Goal: Task Accomplishment & Management: Complete application form

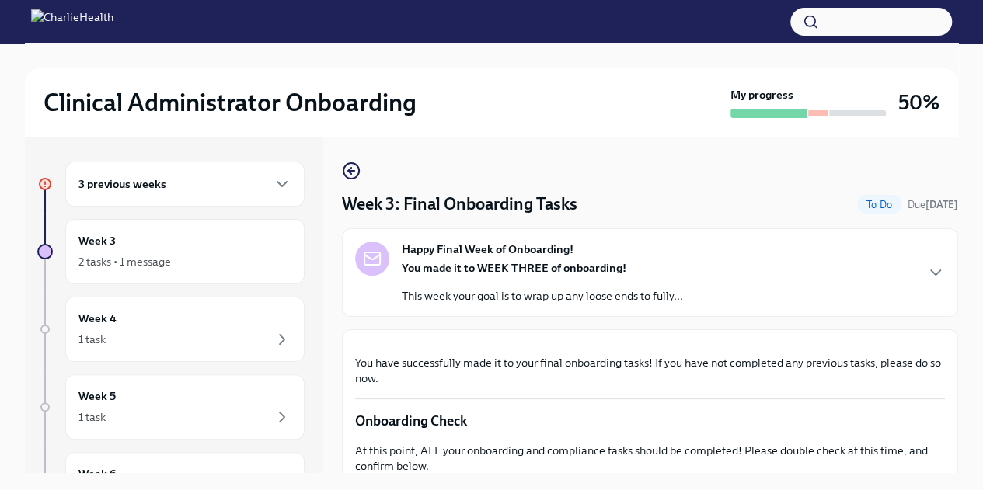
click at [178, 194] on div "3 previous weeks" at bounding box center [184, 184] width 239 height 45
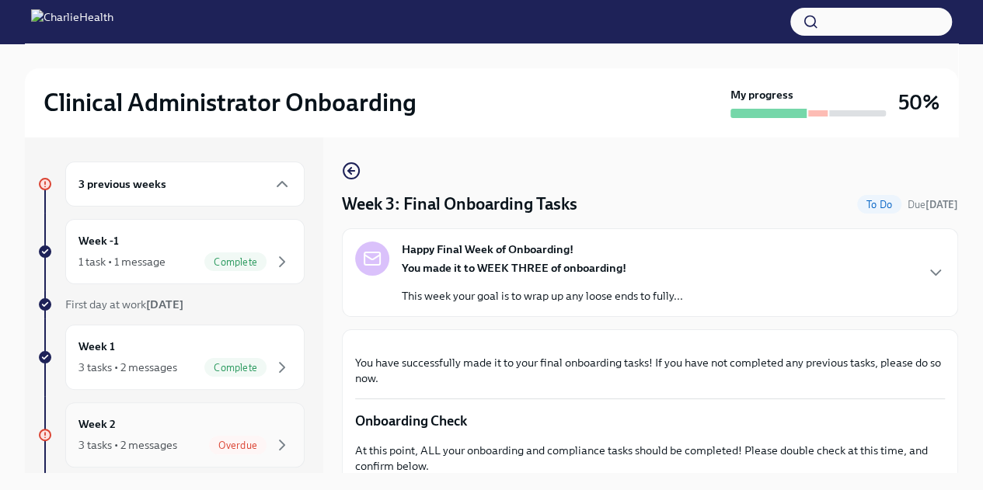
click at [148, 447] on div "3 tasks • 2 messages" at bounding box center [127, 445] width 99 height 16
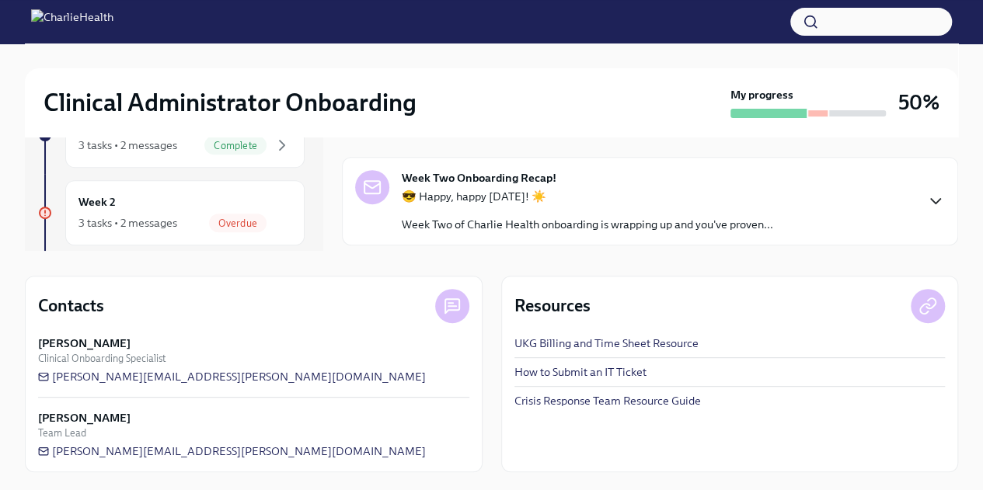
click at [926, 195] on icon "button" at bounding box center [935, 201] width 19 height 19
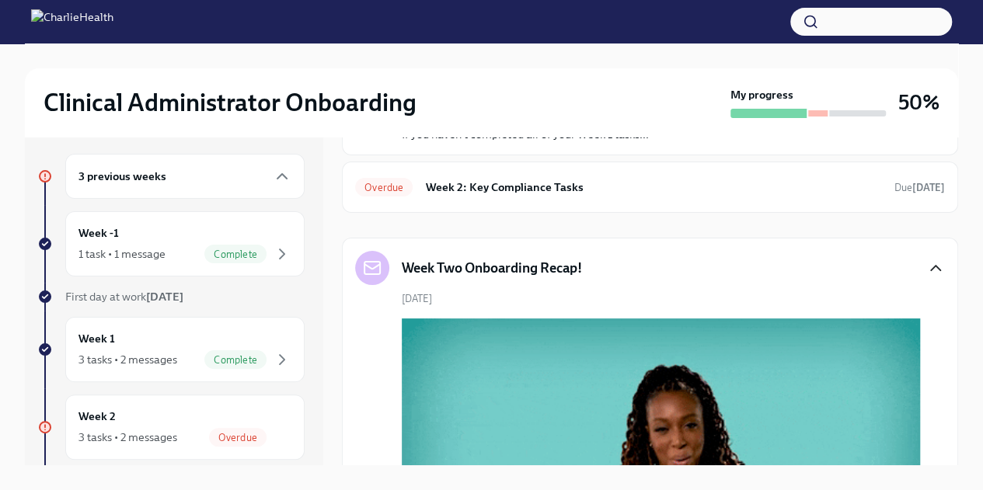
scroll to position [78, 0]
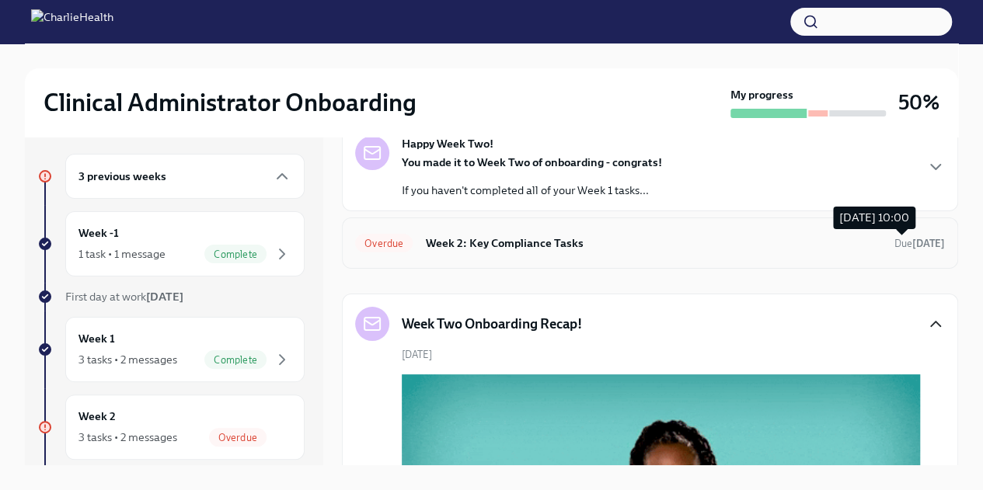
click at [894, 249] on span "Due [DATE]" at bounding box center [919, 243] width 51 height 15
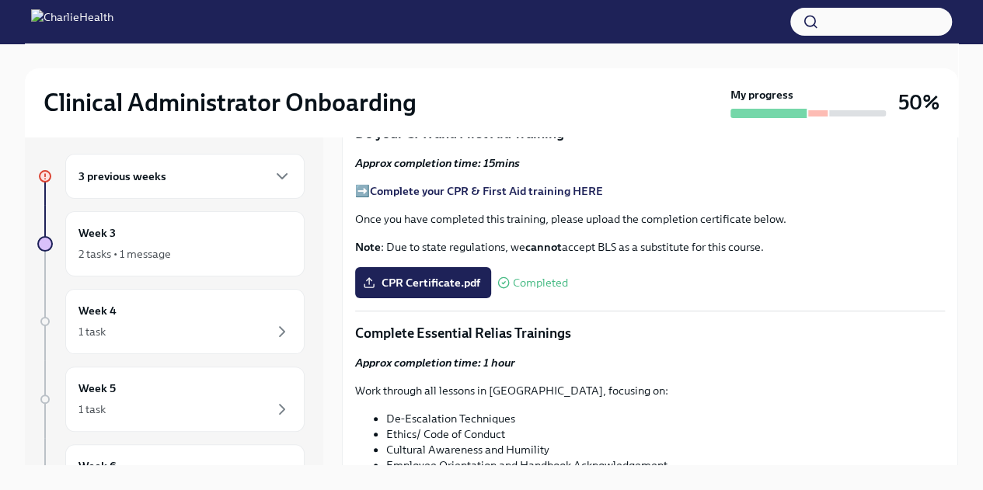
scroll to position [867, 0]
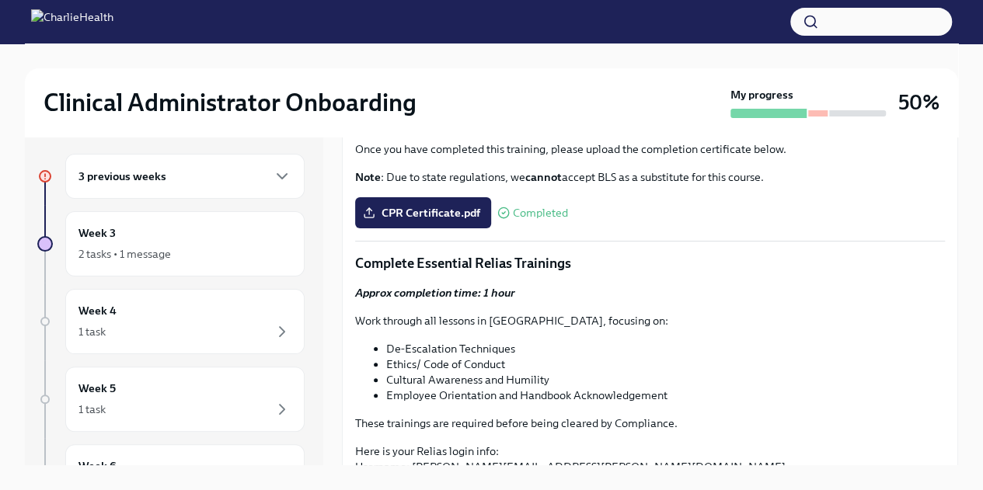
click at [547, 21] on span "I've signed my AZ Criminal History Affidavit" at bounding box center [477, 13] width 223 height 16
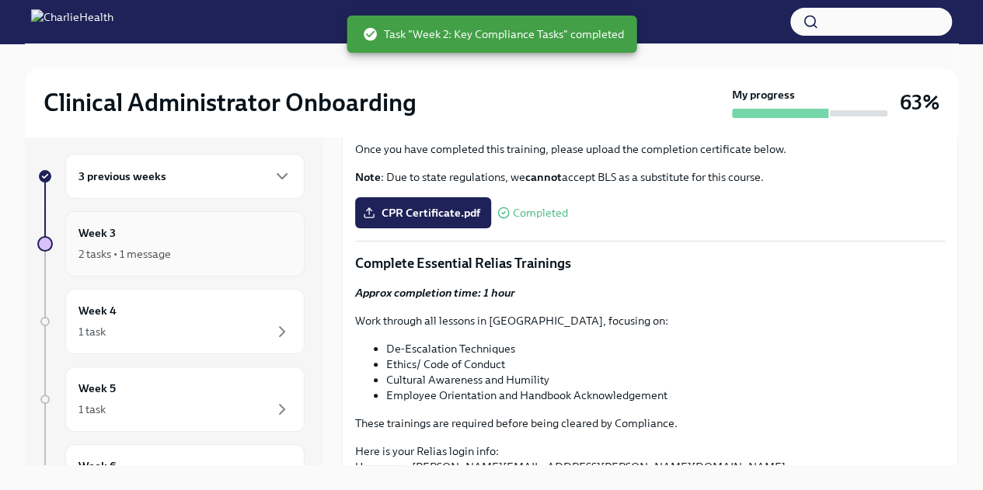
click at [208, 254] on div "2 tasks • 1 message" at bounding box center [184, 254] width 213 height 19
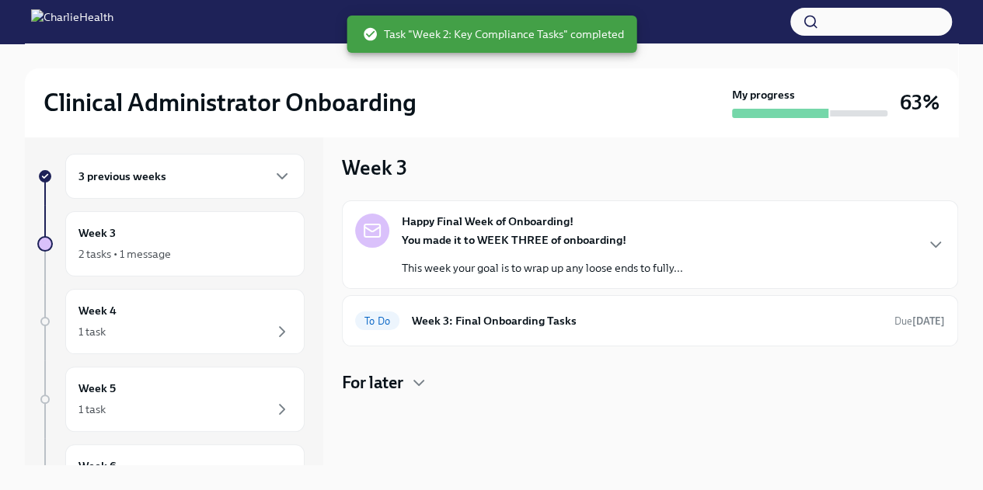
scroll to position [85, 0]
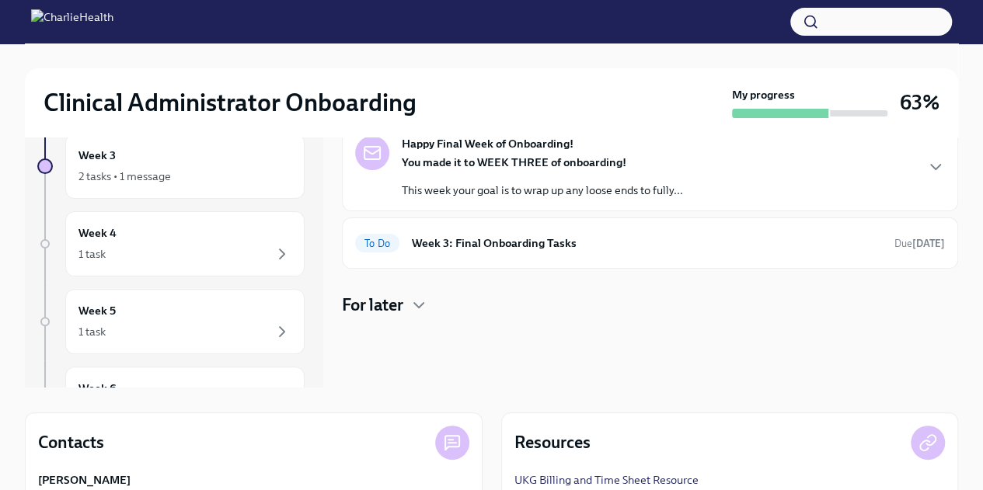
click at [856, 161] on div "Happy Final Week of Onboarding! You made it to WEEK THREE of onboarding! This w…" at bounding box center [650, 167] width 590 height 62
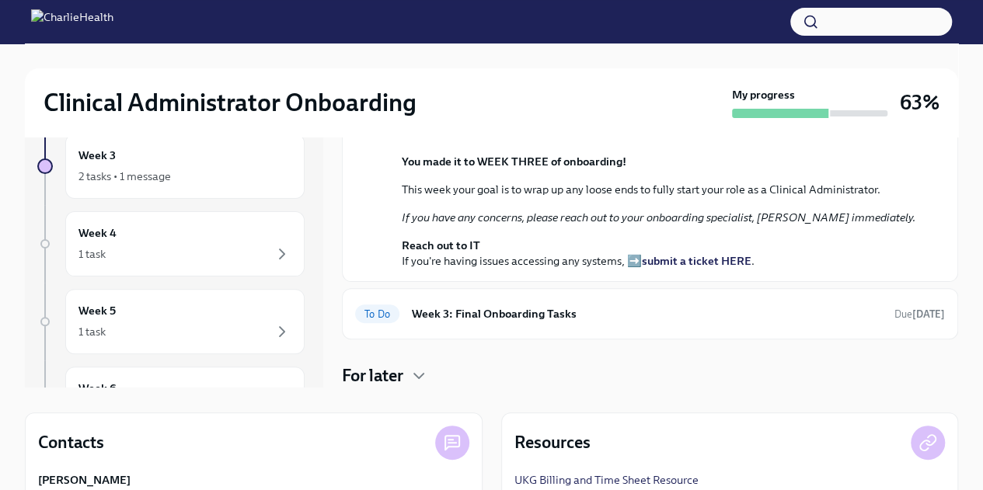
scroll to position [313, 0]
click at [658, 320] on h6 "Week 3: Final Onboarding Tasks" at bounding box center [647, 313] width 470 height 17
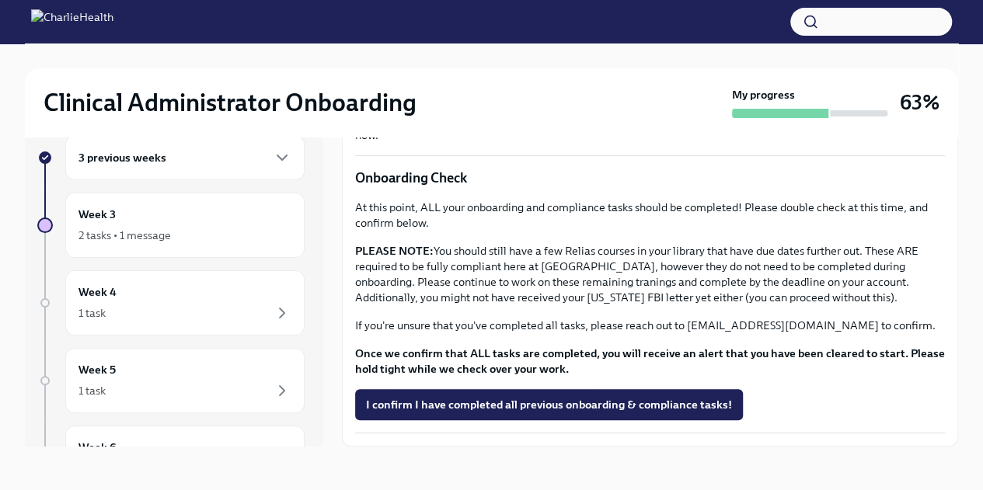
scroll to position [520, 0]
click at [454, 399] on span "I confirm I have completed all previous onboarding & compliance tasks!" at bounding box center [549, 405] width 366 height 16
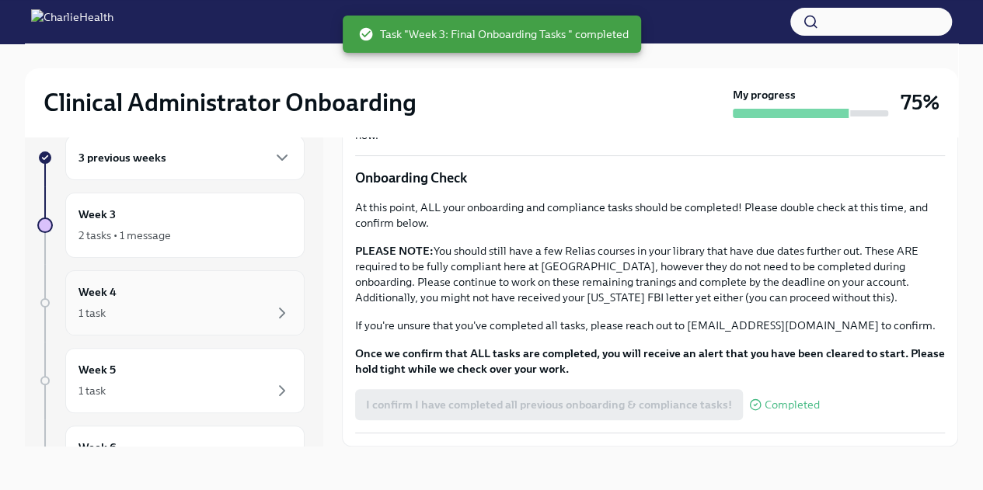
click at [186, 291] on div "Week 4 1 task" at bounding box center [184, 303] width 213 height 39
